Goal: Task Accomplishment & Management: Use online tool/utility

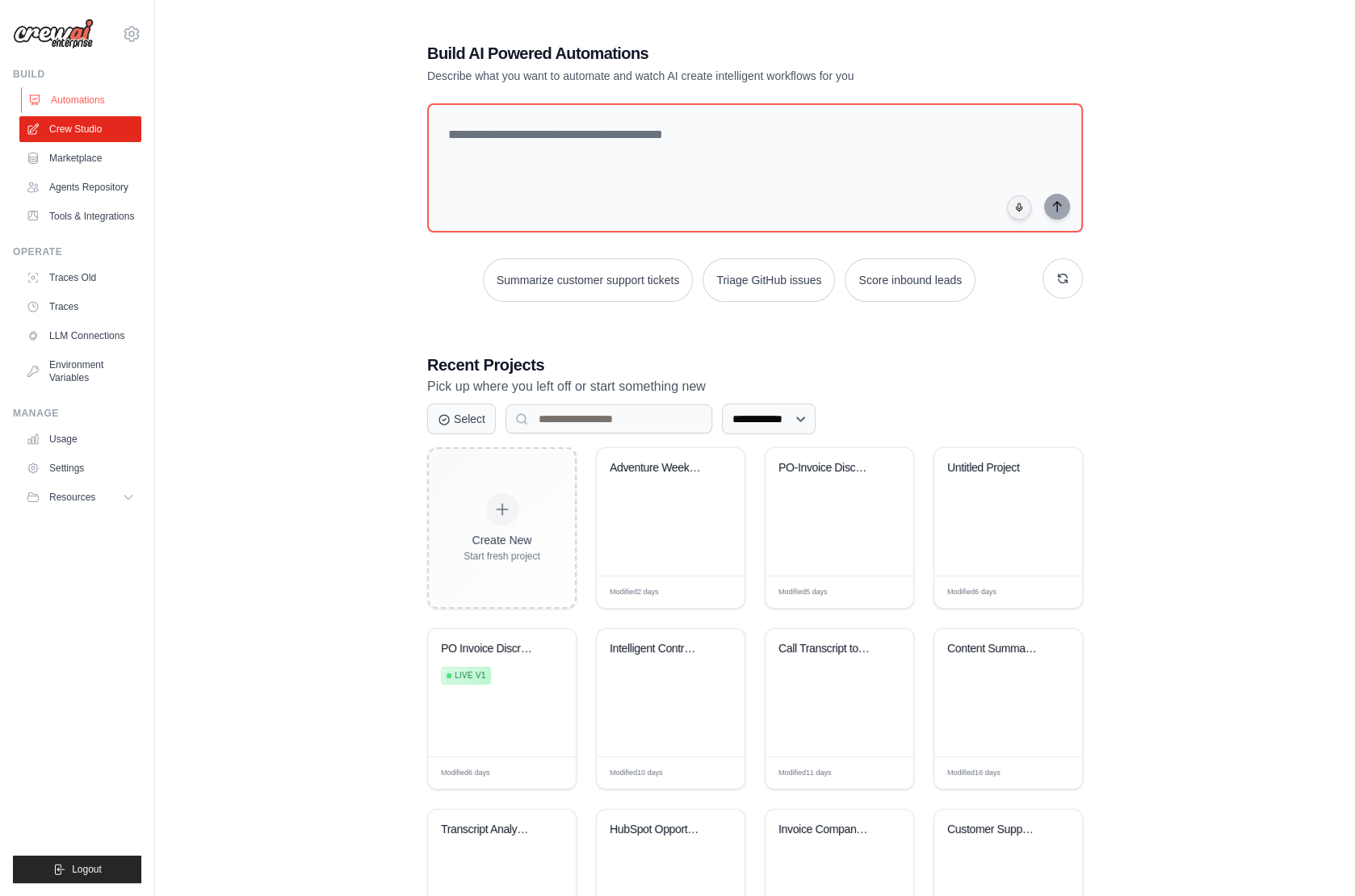
click at [69, 96] on link "Automations" at bounding box center [82, 100] width 122 height 25
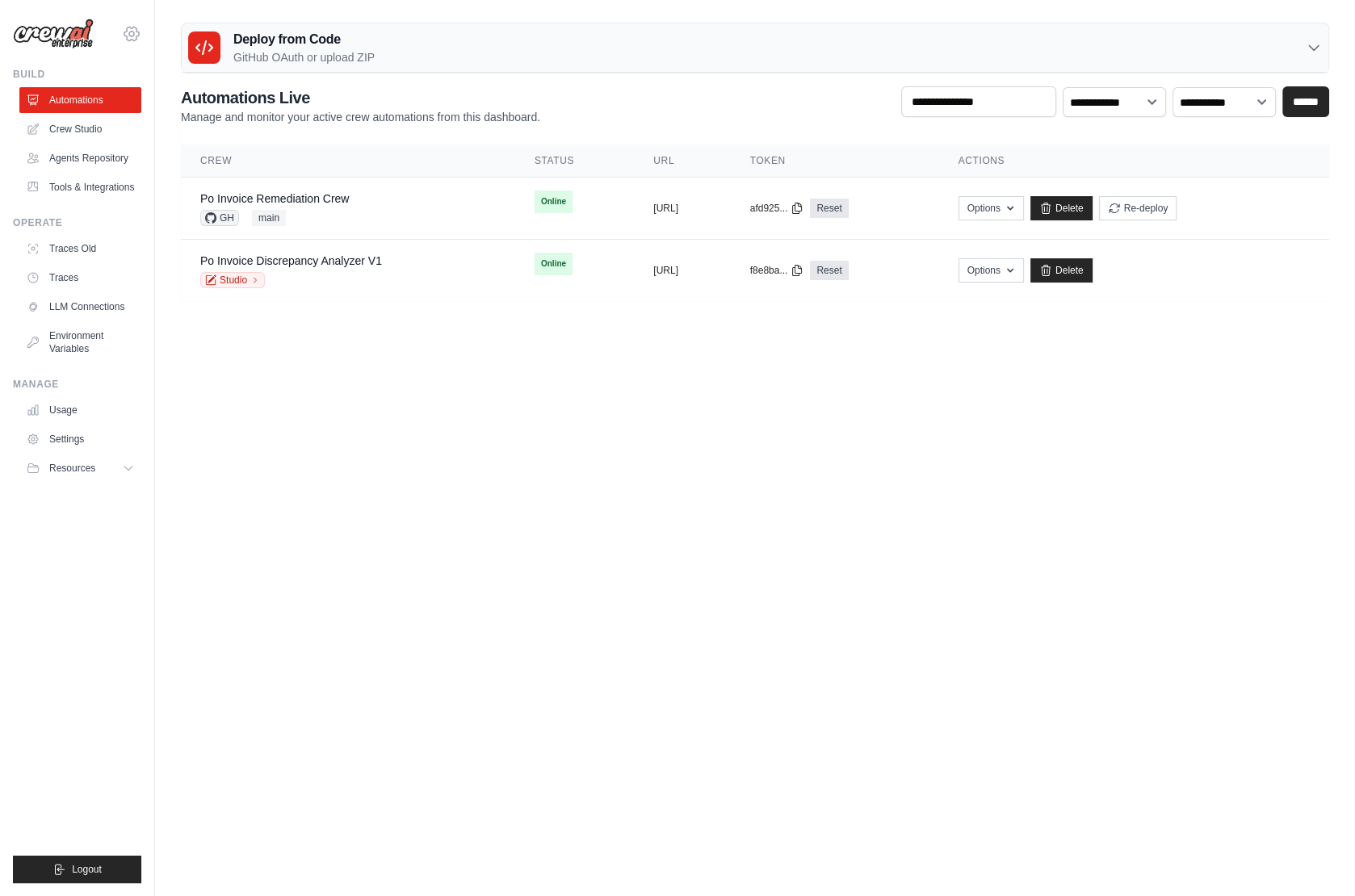
click at [131, 31] on icon at bounding box center [131, 34] width 19 height 19
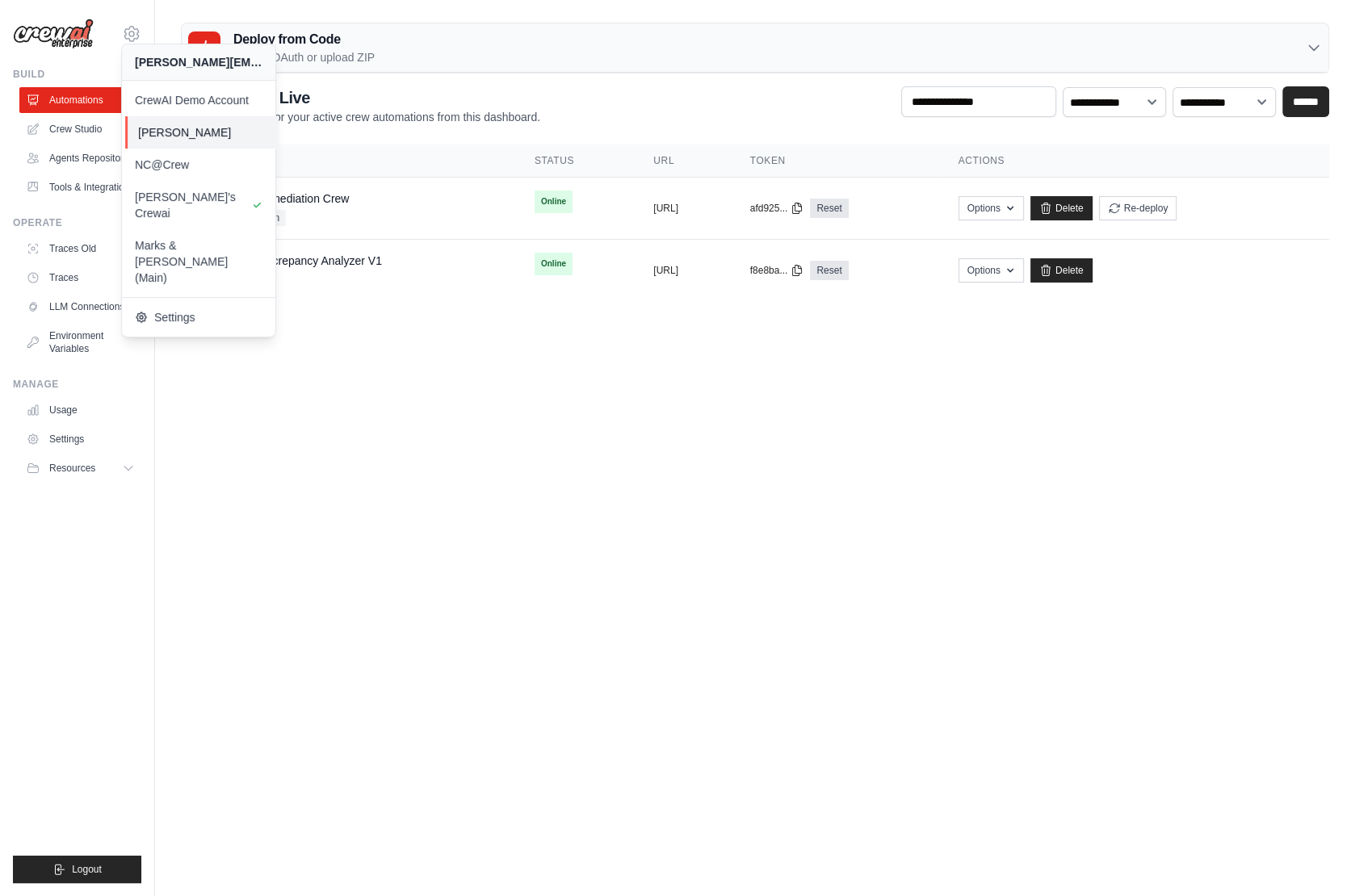
click at [172, 118] on link "[PERSON_NAME]" at bounding box center [202, 132] width 154 height 32
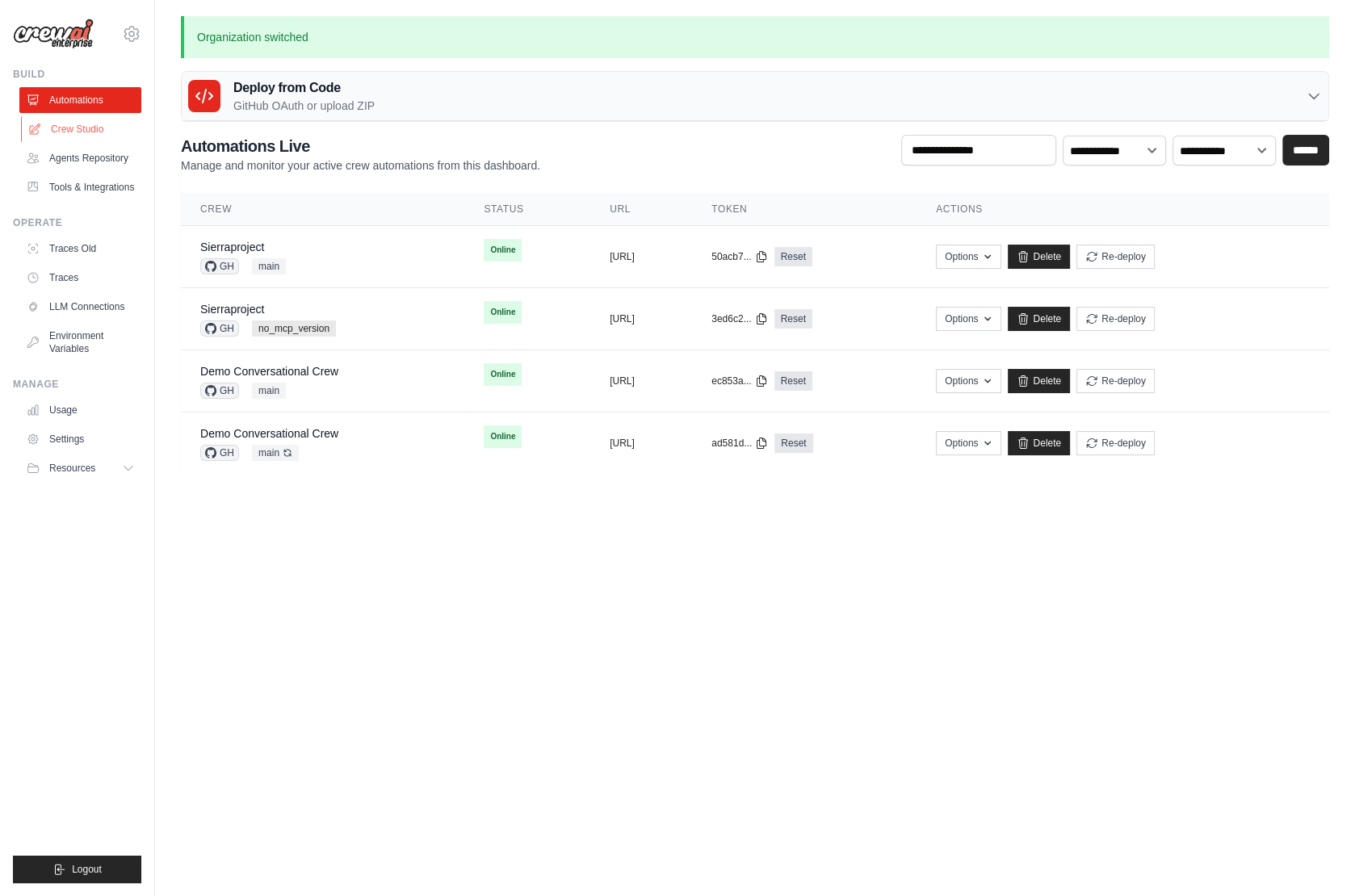
click at [86, 131] on link "Crew Studio" at bounding box center [82, 129] width 122 height 25
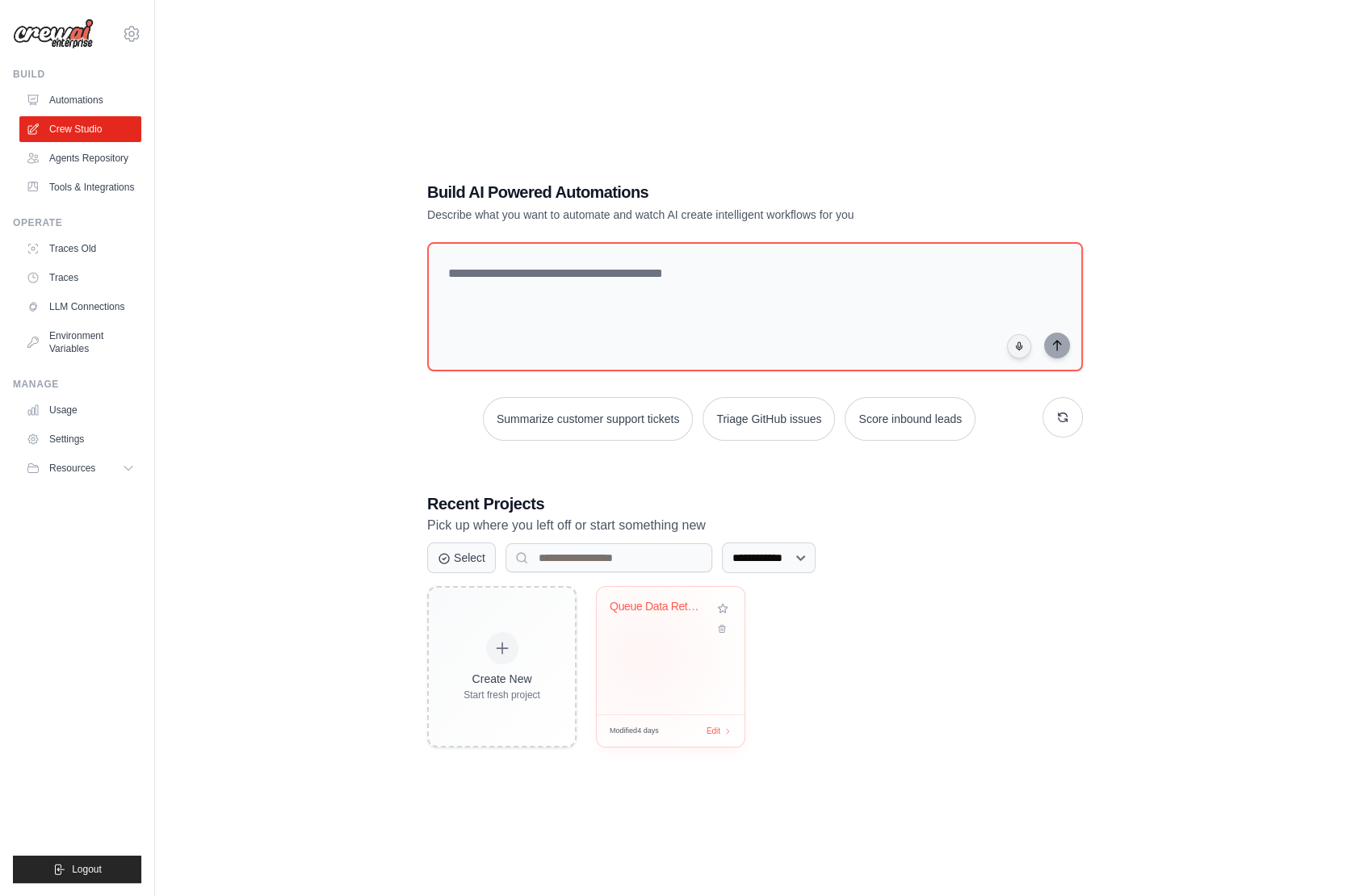
click at [644, 655] on div "Queue Data Retrieval Automation" at bounding box center [671, 650] width 147 height 127
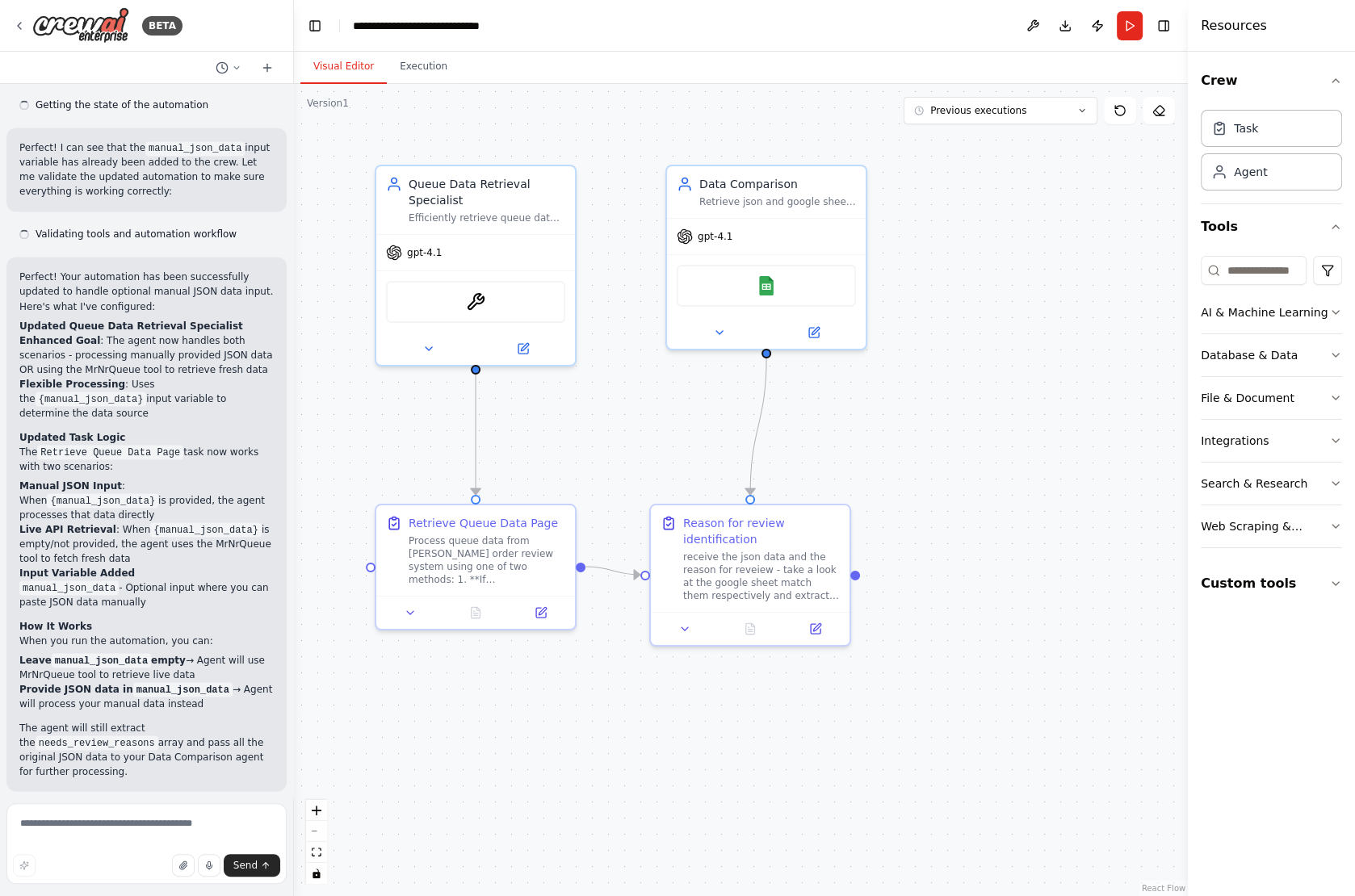
scroll to position [2862, 0]
